Goal: Communication & Community: Answer question/provide support

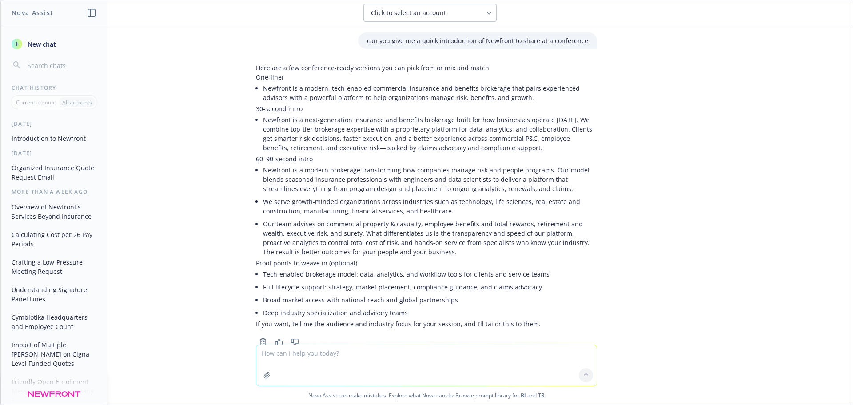
scroll to position [25, 0]
